Goal: Task Accomplishment & Management: Use online tool/utility

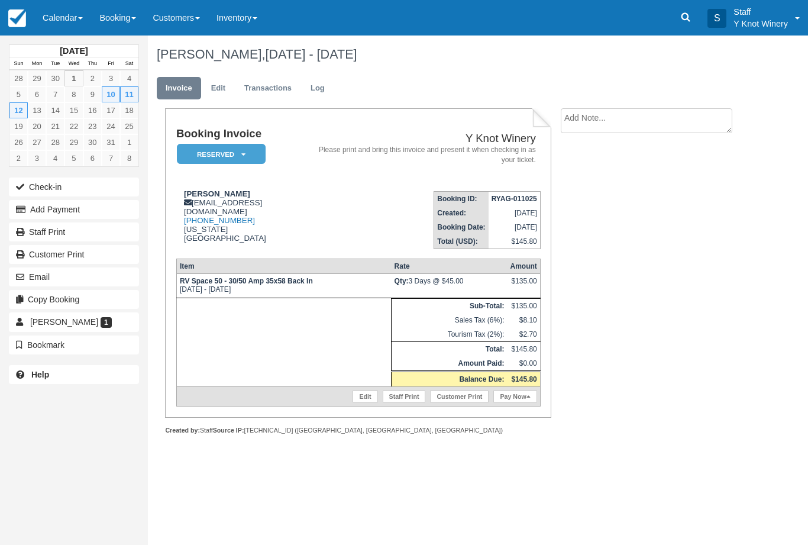
click at [59, 12] on link "Calendar" at bounding box center [62, 17] width 57 height 35
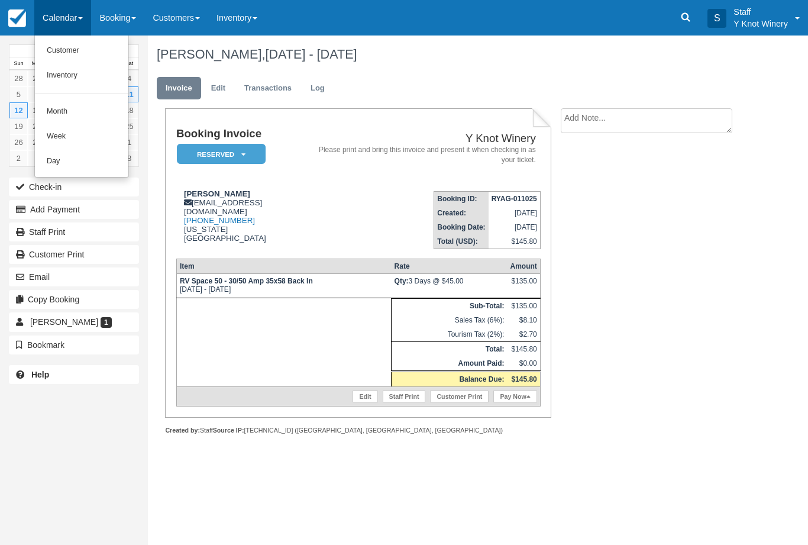
click at [87, 45] on link "Customer" at bounding box center [81, 50] width 93 height 25
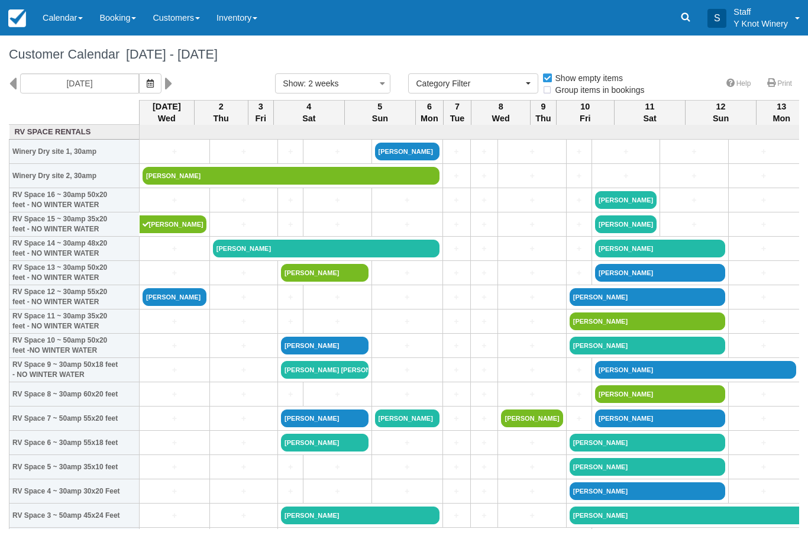
select select
click at [162, 306] on link "[PERSON_NAME]" at bounding box center [175, 297] width 64 height 18
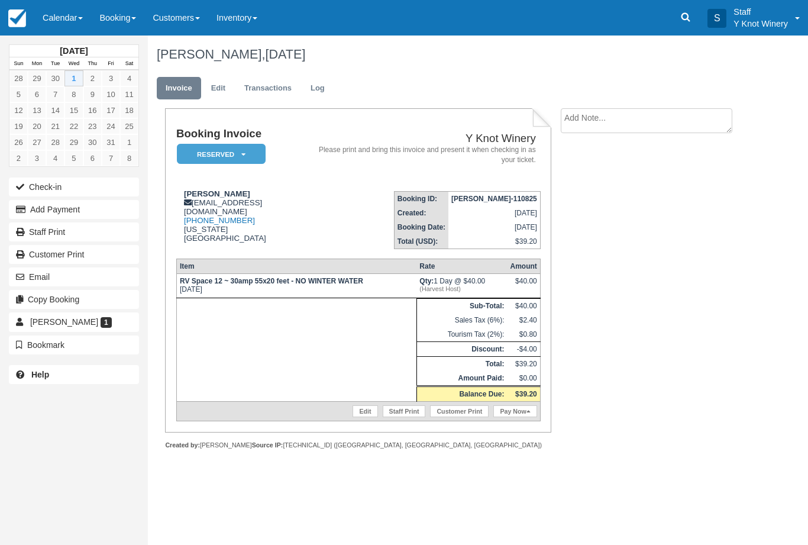
click at [108, 185] on button "Check-in" at bounding box center [74, 186] width 130 height 19
